Goal: Find contact information: Find contact information

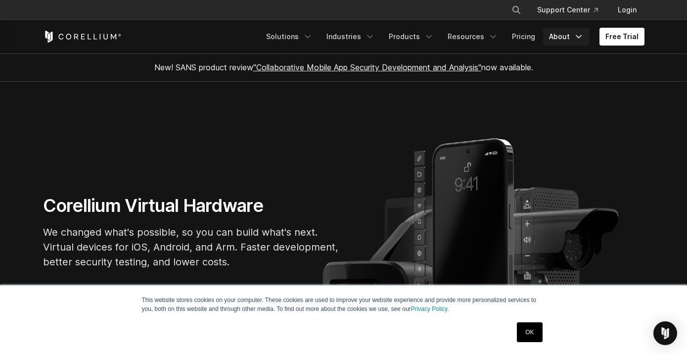
click at [571, 40] on link "About" at bounding box center [566, 37] width 47 height 18
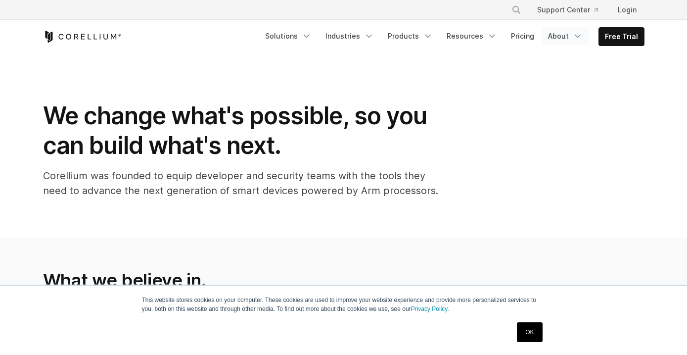
click at [562, 34] on link "About" at bounding box center [565, 36] width 47 height 18
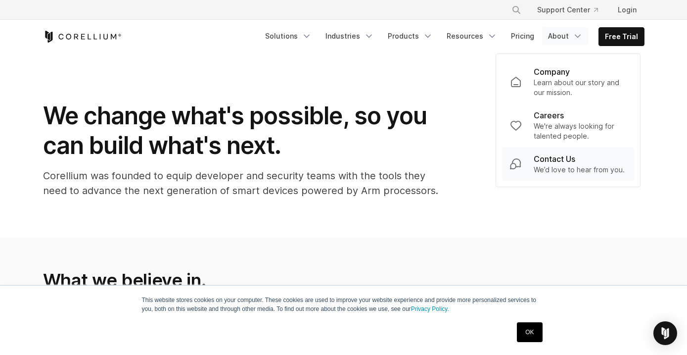
click at [564, 164] on p "Contact Us" at bounding box center [555, 159] width 42 height 12
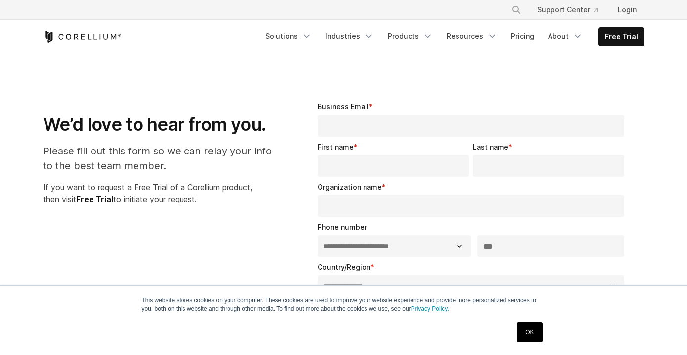
select select "**"
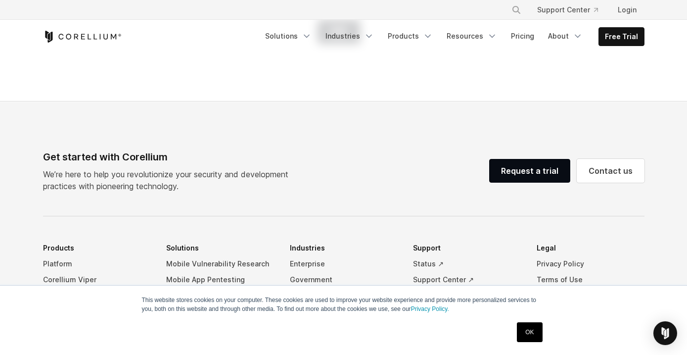
scroll to position [796, 0]
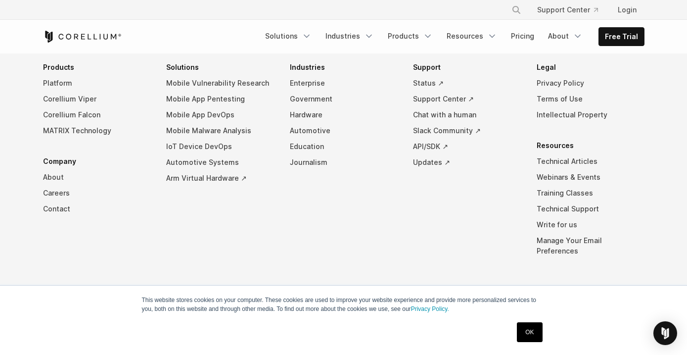
click at [531, 329] on link "OK" at bounding box center [529, 332] width 25 height 20
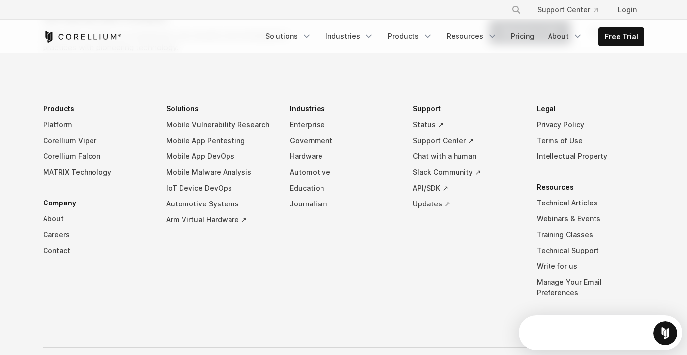
scroll to position [0, 0]
click at [58, 246] on link "Contact" at bounding box center [97, 251] width 108 height 16
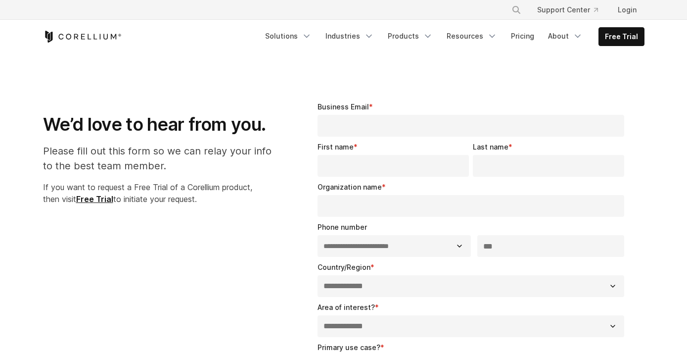
select select "**"
click at [560, 39] on link "About" at bounding box center [565, 36] width 47 height 18
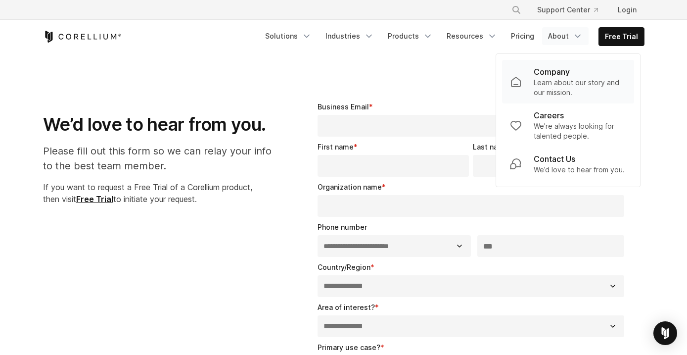
click at [564, 77] on p "Company" at bounding box center [552, 72] width 36 height 12
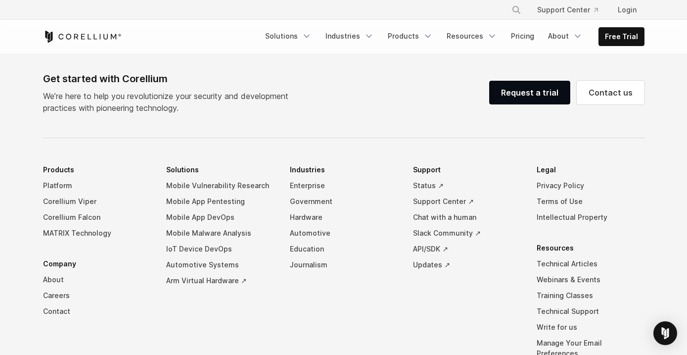
scroll to position [1772, 0]
